Goal: Task Accomplishment & Management: Manage account settings

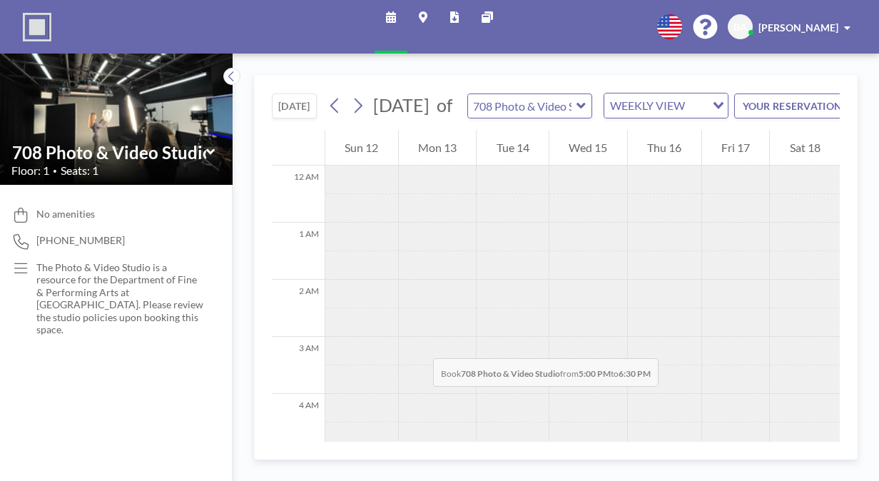
scroll to position [870, 0]
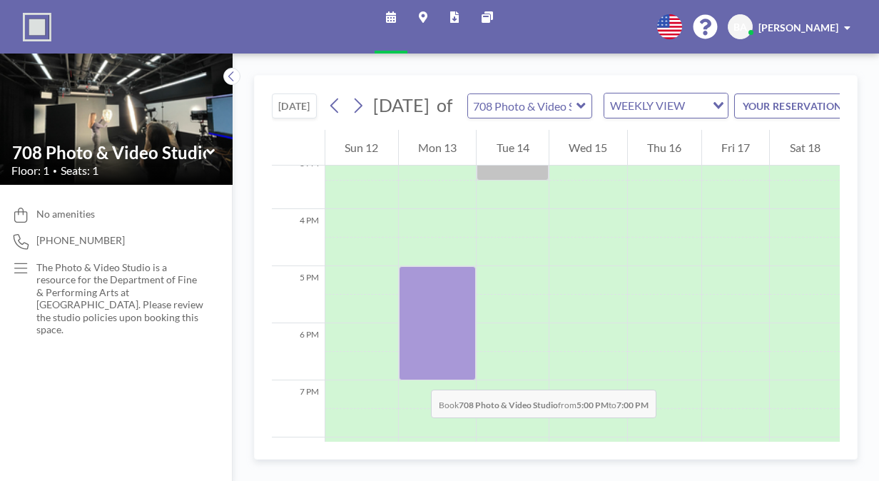
click at [417, 375] on div at bounding box center [438, 323] width 78 height 114
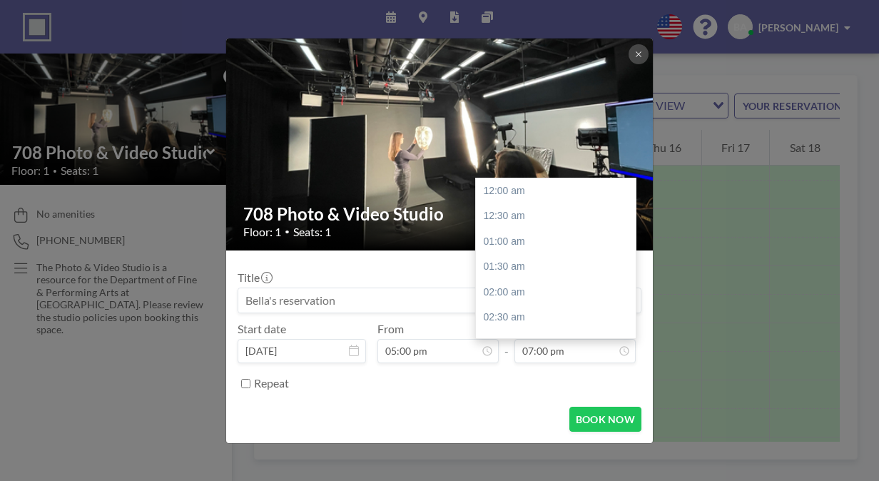
scroll to position [965, 0]
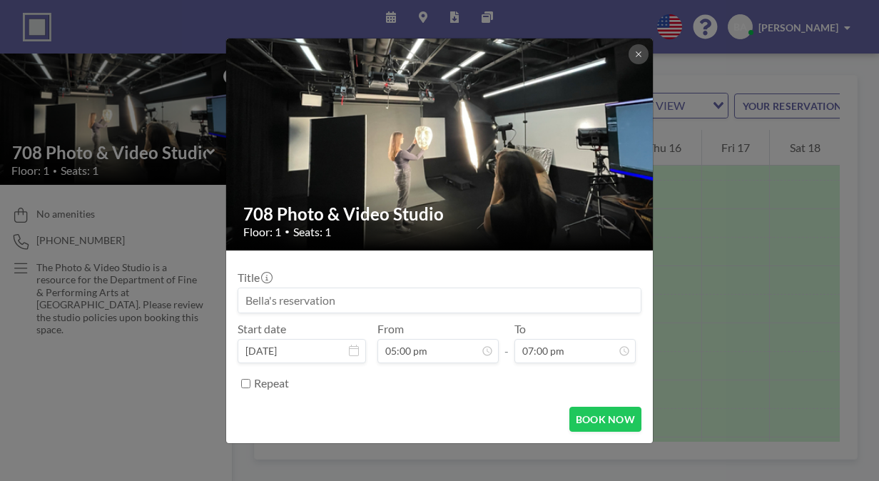
click at [435, 301] on input at bounding box center [439, 300] width 402 height 24
type input "b"
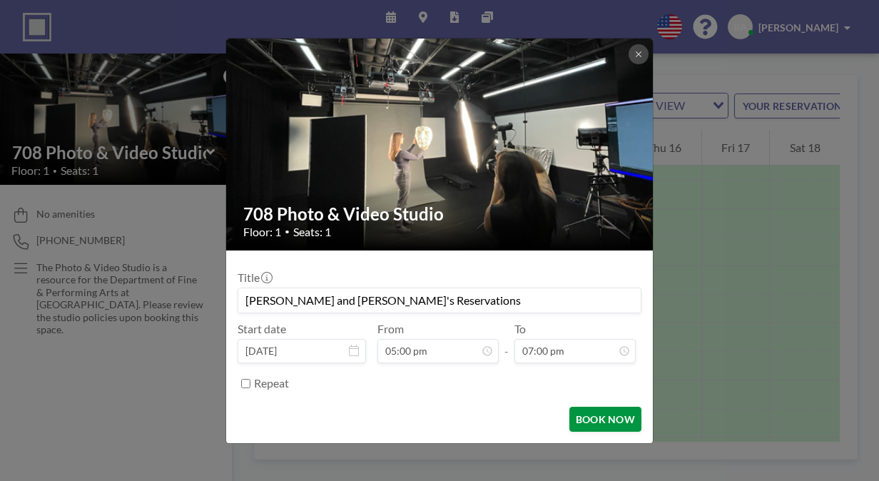
type input "[PERSON_NAME] and [PERSON_NAME]'s Reservations"
click at [589, 415] on button "BOOK NOW" at bounding box center [605, 419] width 72 height 25
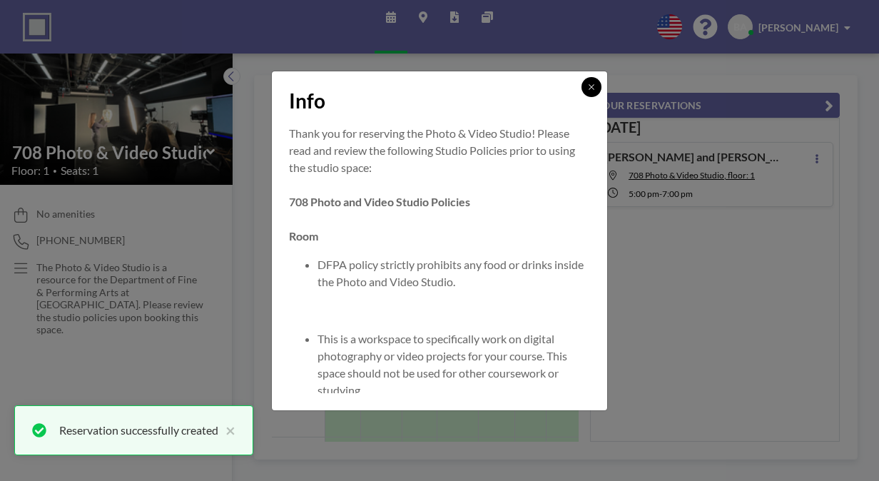
click at [589, 86] on icon at bounding box center [591, 87] width 9 height 9
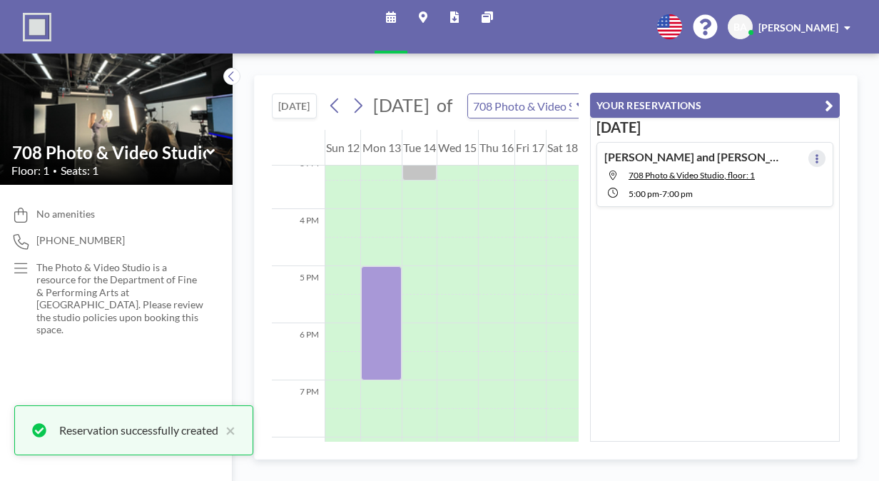
click at [816, 160] on icon at bounding box center [817, 158] width 3 height 9
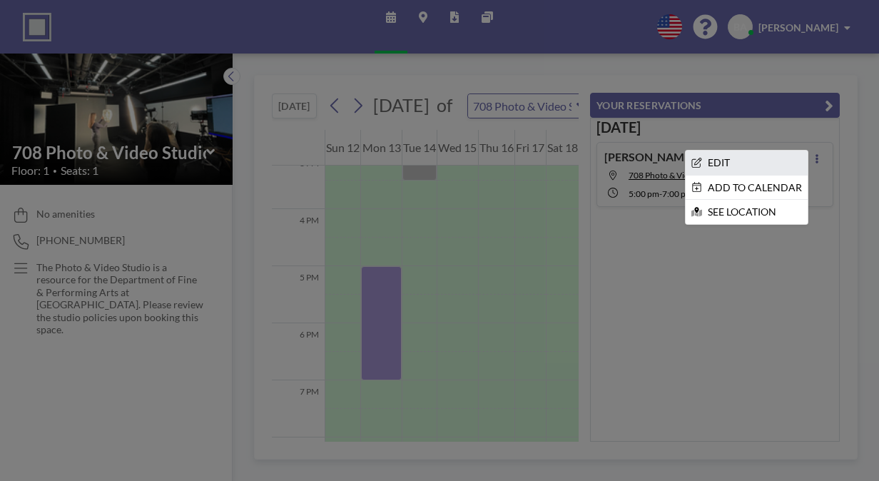
click at [769, 168] on li "EDIT" at bounding box center [747, 163] width 122 height 24
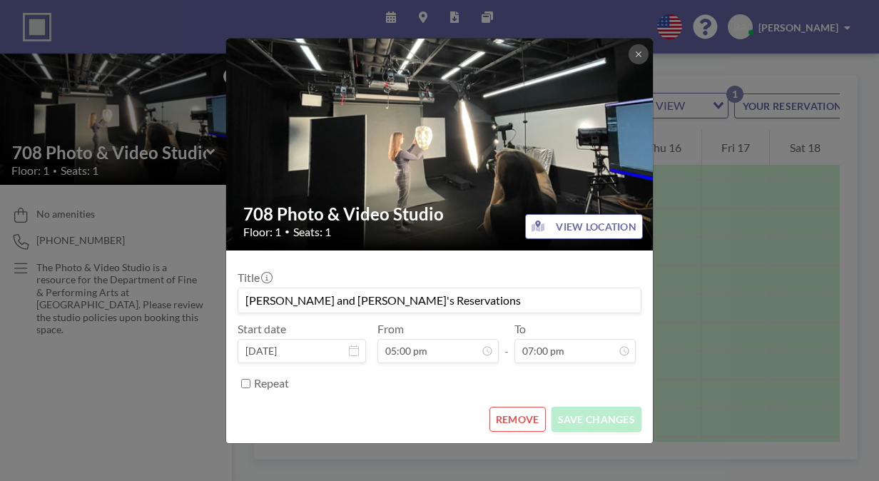
click at [485, 308] on input "[PERSON_NAME] and [PERSON_NAME]'s Reservations" at bounding box center [439, 300] width 402 height 24
type input "[PERSON_NAME] and [PERSON_NAME]'s Reservation"
click at [597, 408] on button "SAVE CHANGES" at bounding box center [597, 419] width 90 height 25
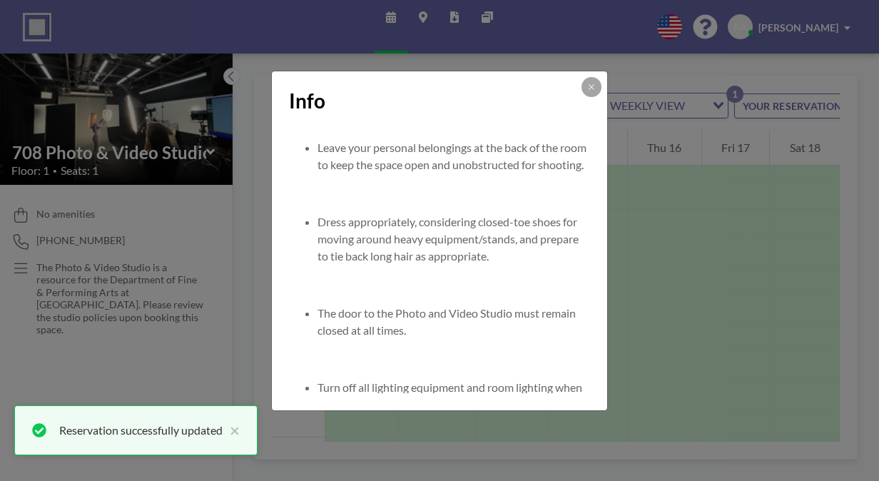
scroll to position [300, 0]
click at [594, 84] on icon at bounding box center [591, 87] width 9 height 9
